Goal: Understand process/instructions: Learn about a topic

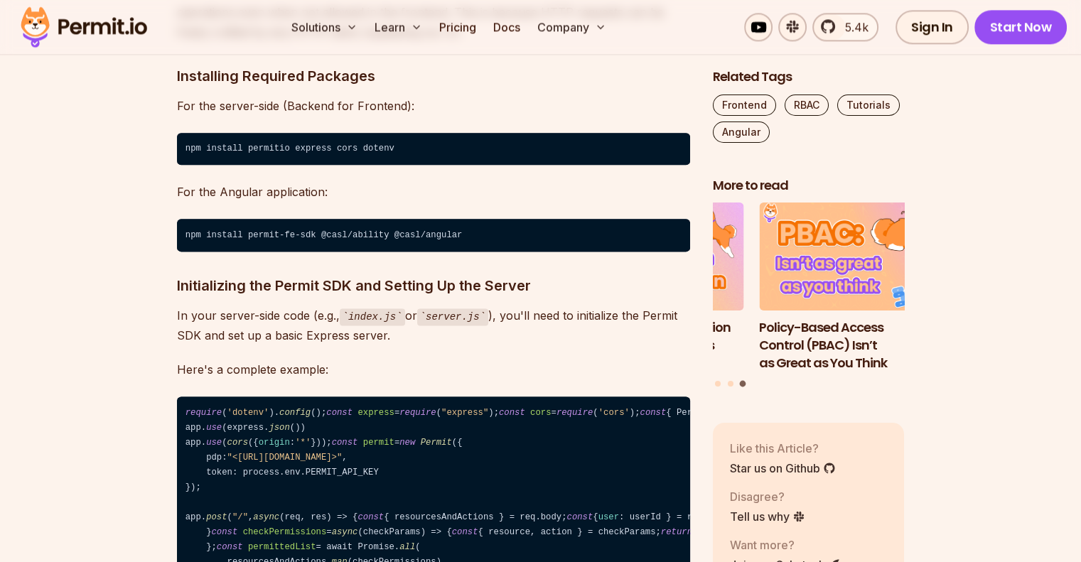
scroll to position [1777, 0]
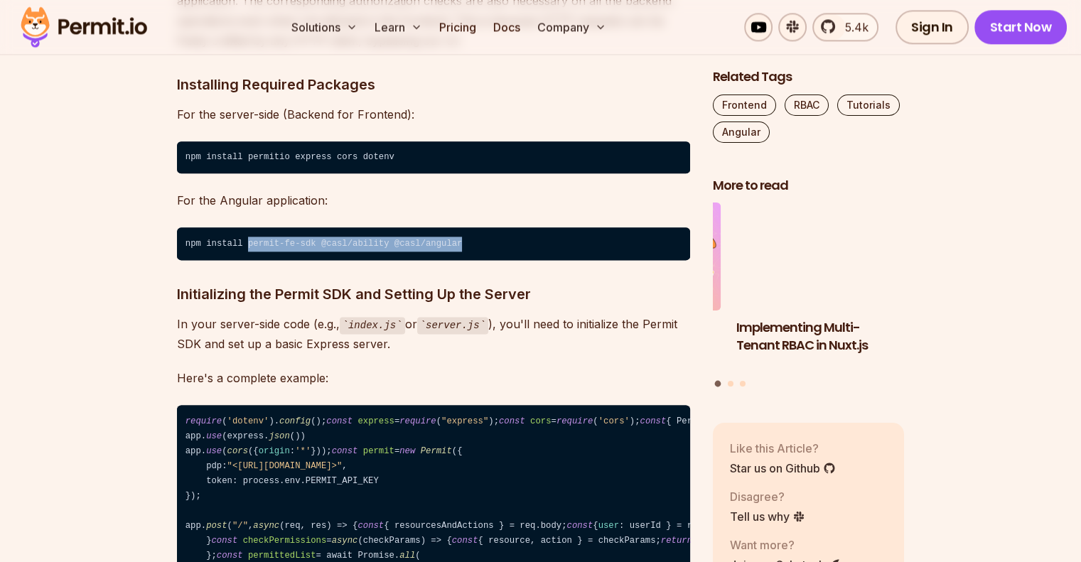
drag, startPoint x: 245, startPoint y: 224, endPoint x: 442, endPoint y: 228, distance: 197.7
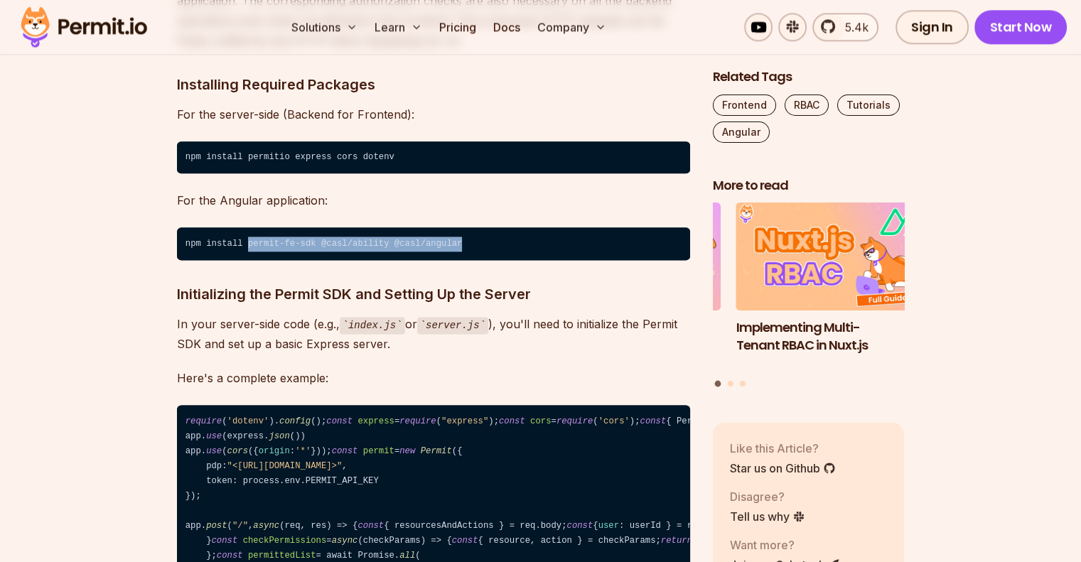
click at [442, 228] on code "npm install permit-fe-sdk @casl/ability @casl/angular" at bounding box center [433, 244] width 513 height 33
copy code "permit-fe-sdk @casl/ability @casl/angular"
click at [422, 228] on code "npm install permit-fe-sdk @casl/ability @casl/angular" at bounding box center [433, 244] width 513 height 33
drag, startPoint x: 304, startPoint y: 222, endPoint x: 186, endPoint y: 222, distance: 118.0
click at [186, 228] on code "npm install permit-fe-sdk @casl/ability @casl/angular" at bounding box center [433, 244] width 513 height 33
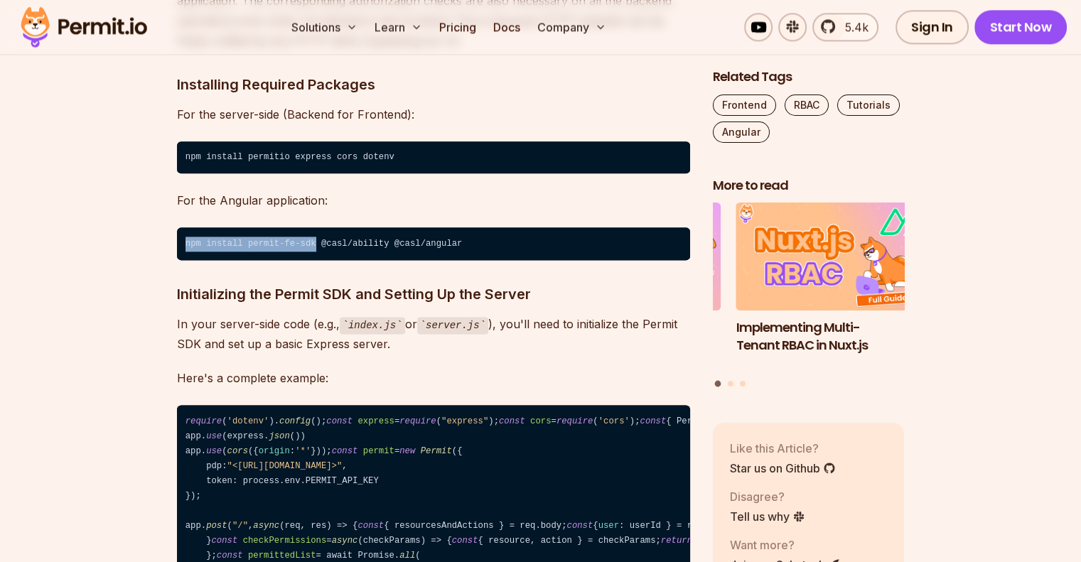
copy code "npm install permit-fe-sdk"
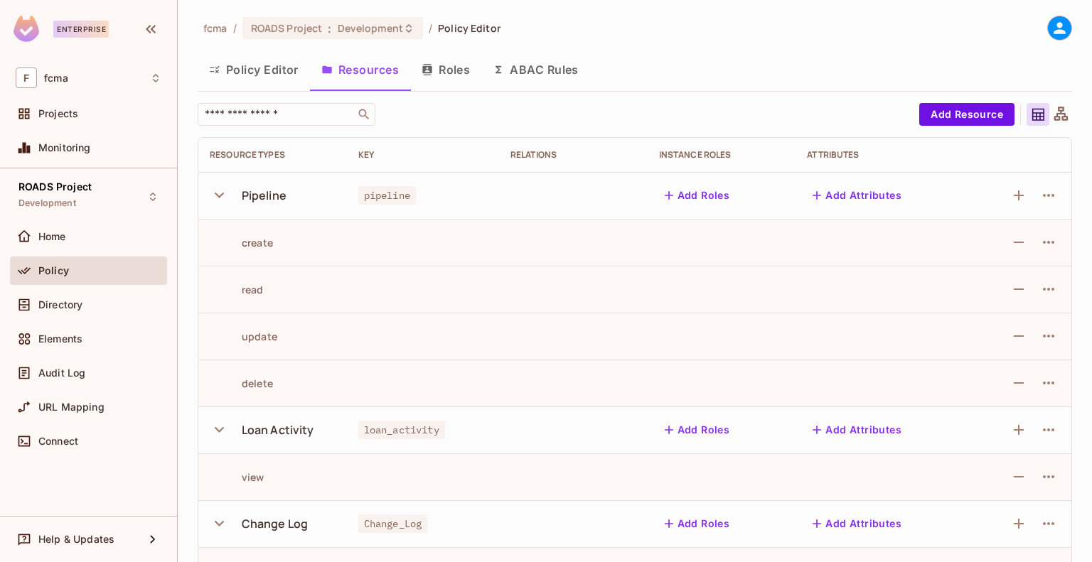
scroll to position [184, 0]
